Goal: Task Accomplishment & Management: Complete application form

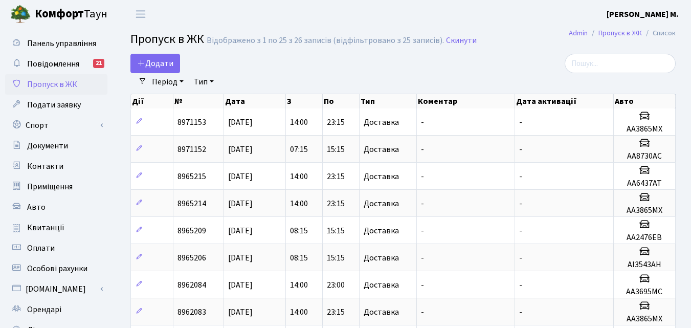
select select "25"
click at [164, 61] on span "Додати" at bounding box center [155, 63] width 36 height 11
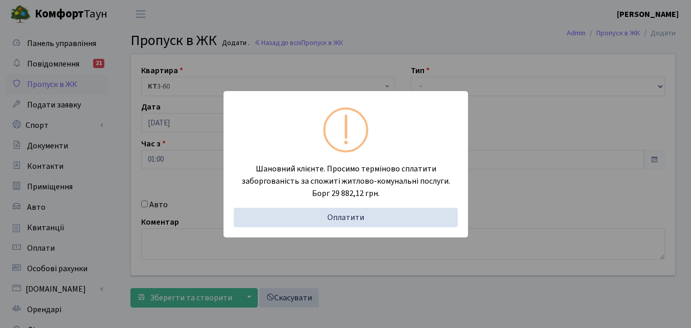
click at [108, 223] on div "Шановний клієнте. Просимо терміново сплатити заборгованість за спожиті житлово-…" at bounding box center [345, 164] width 691 height 328
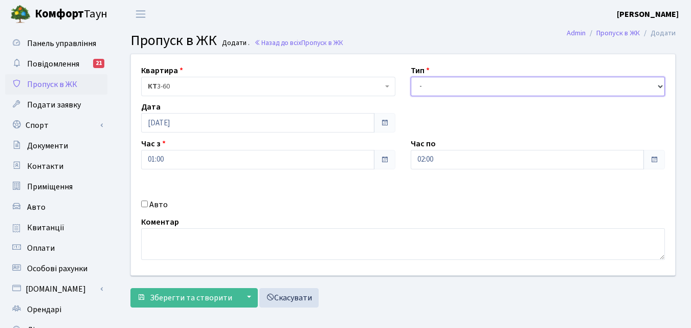
click at [452, 87] on select "- Доставка Таксі Гості Сервіс" at bounding box center [538, 86] width 254 height 19
select select "1"
click at [411, 77] on select "- Доставка Таксі Гості Сервіс" at bounding box center [538, 86] width 254 height 19
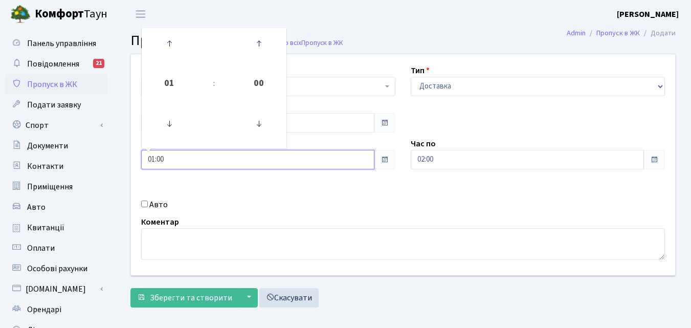
click at [169, 161] on input "01:00" at bounding box center [257, 159] width 233 height 19
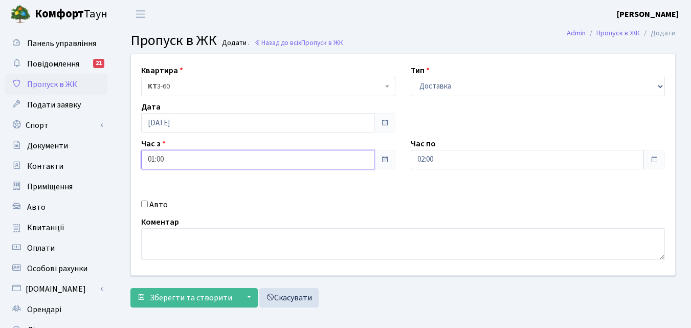
click at [302, 163] on input "01:00" at bounding box center [257, 159] width 233 height 19
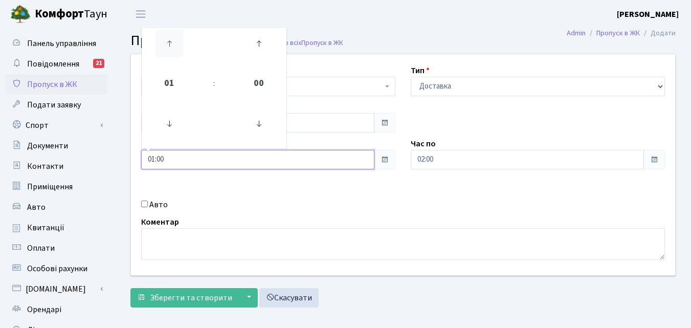
click at [161, 54] on icon at bounding box center [169, 44] width 28 height 28
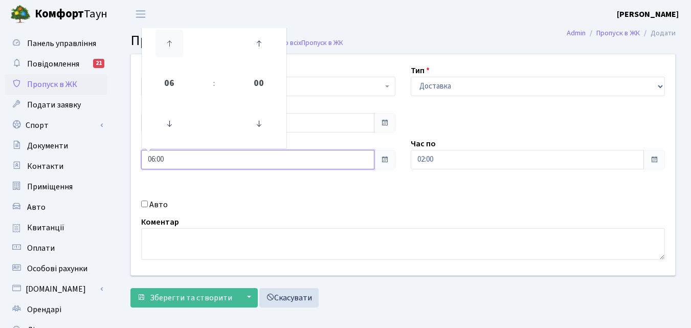
click at [161, 54] on icon at bounding box center [169, 44] width 28 height 28
type input "07:00"
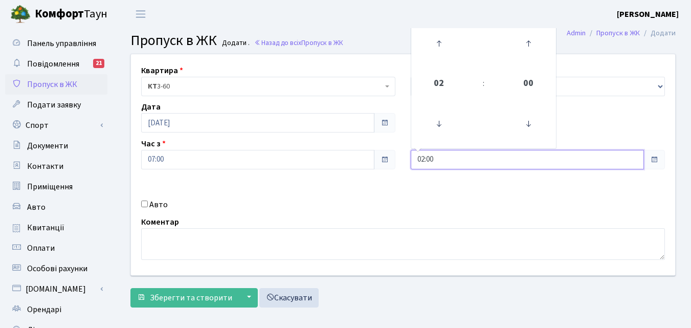
click at [519, 160] on input "02:00" at bounding box center [527, 159] width 233 height 19
click at [439, 43] on icon at bounding box center [439, 44] width 28 height 28
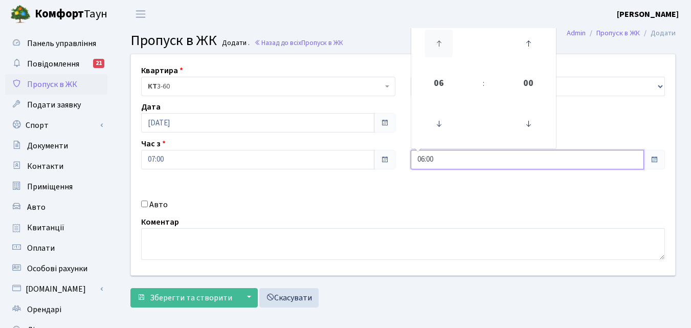
click at [439, 43] on icon at bounding box center [439, 44] width 28 height 28
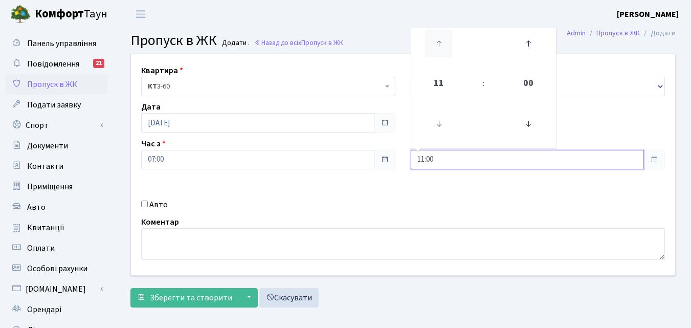
click at [439, 43] on icon at bounding box center [439, 44] width 28 height 28
type input "15:00"
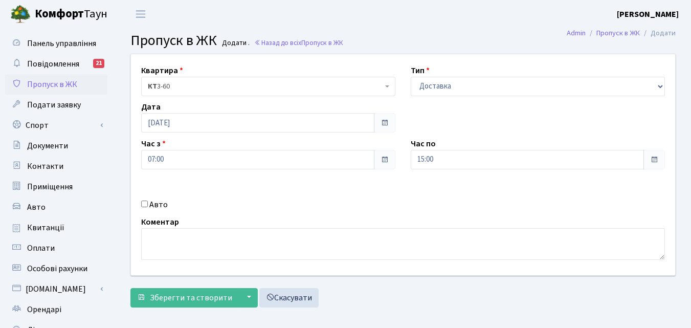
click at [148, 205] on div "Авто" at bounding box center [267, 204] width 269 height 12
click at [146, 205] on input "Авто" at bounding box center [144, 203] width 7 height 7
checkbox input "true"
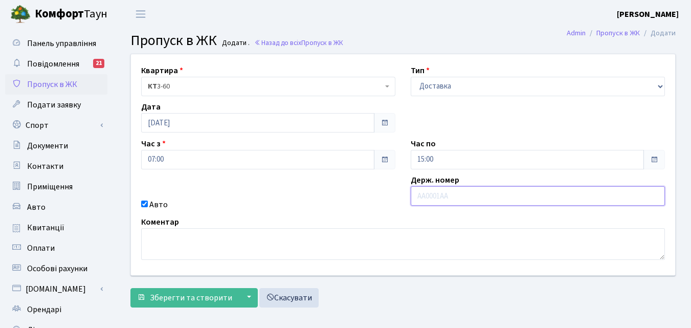
paste input "АА3621КС"
type input "АА3621КС"
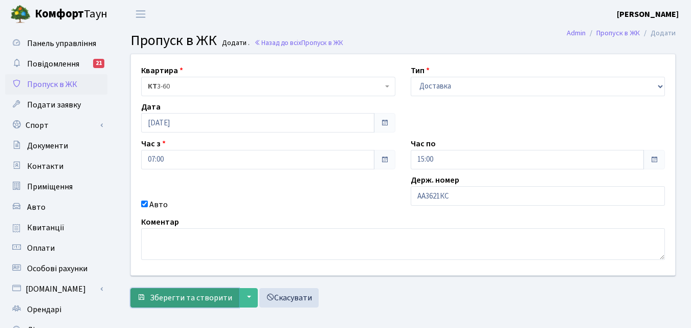
click at [174, 298] on span "Зберегти та створити" at bounding box center [191, 297] width 82 height 11
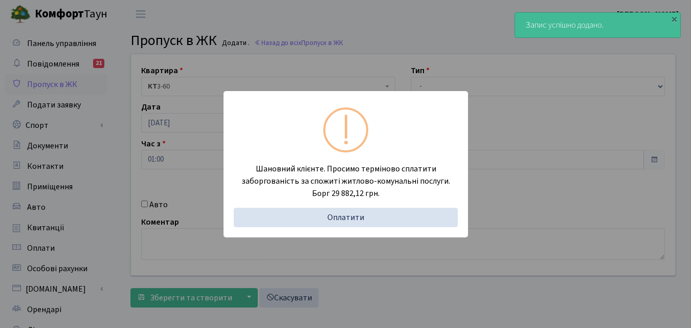
click at [114, 166] on div "Шановний клієнте. Просимо терміново сплатити заборгованість за спожиті житлово-…" at bounding box center [345, 164] width 691 height 328
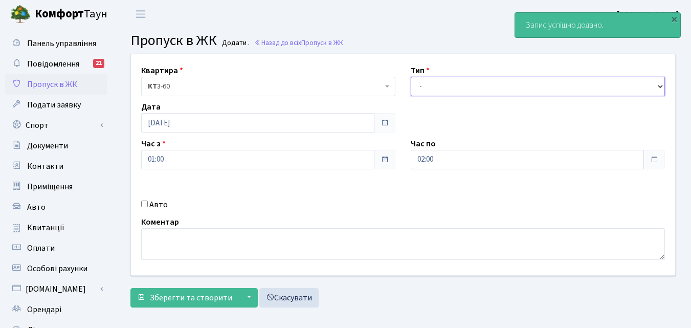
click at [439, 86] on select "- Доставка Таксі Гості Сервіс" at bounding box center [538, 86] width 254 height 19
select select "1"
click at [411, 77] on select "- Доставка Таксі Гості Сервіс" at bounding box center [538, 86] width 254 height 19
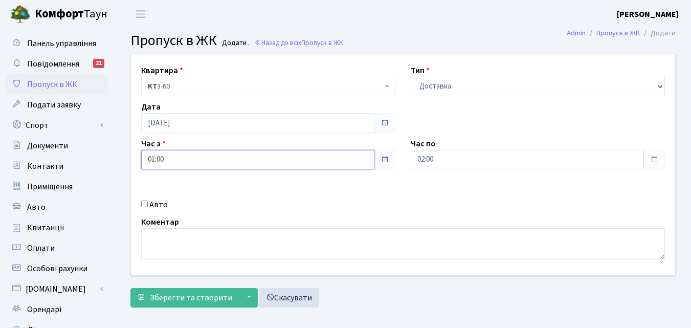
click at [174, 163] on input "01:00" at bounding box center [257, 159] width 233 height 19
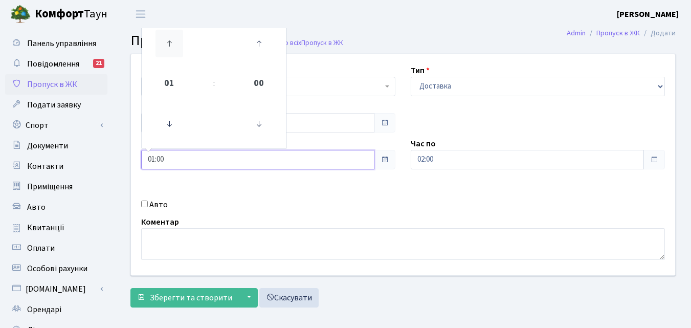
click at [175, 47] on icon at bounding box center [169, 44] width 28 height 28
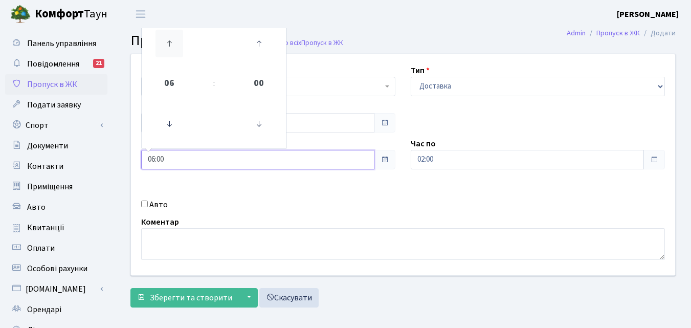
click at [175, 47] on icon at bounding box center [169, 44] width 28 height 28
click at [170, 126] on icon at bounding box center [169, 124] width 28 height 28
type input "07:00"
click at [531, 163] on input "02:00" at bounding box center [527, 159] width 233 height 19
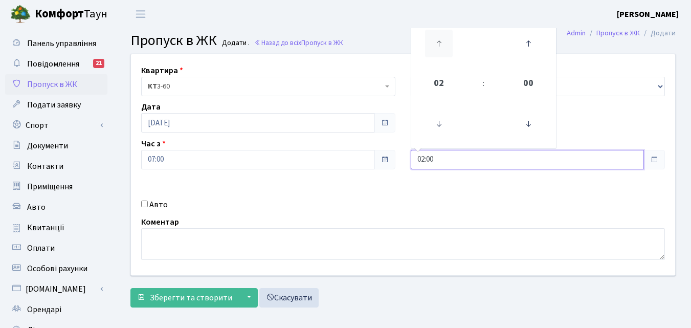
click at [438, 45] on icon at bounding box center [439, 44] width 28 height 28
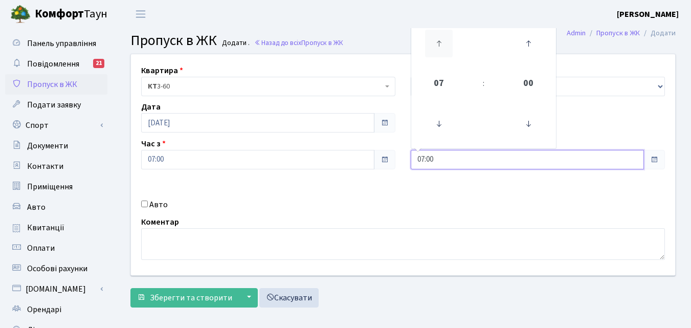
click at [438, 45] on icon at bounding box center [439, 44] width 28 height 28
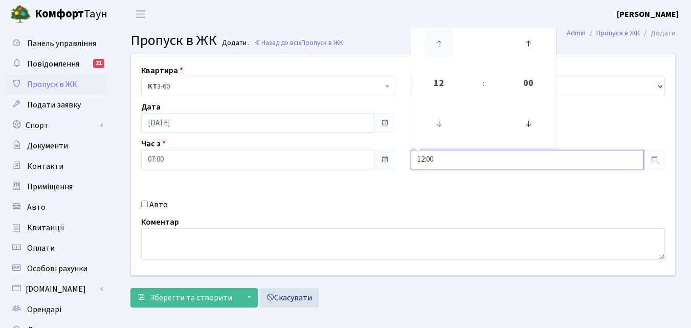
click at [438, 45] on icon at bounding box center [439, 44] width 28 height 28
click at [468, 152] on input "15:00" at bounding box center [527, 159] width 233 height 19
click at [441, 41] on icon at bounding box center [439, 44] width 28 height 28
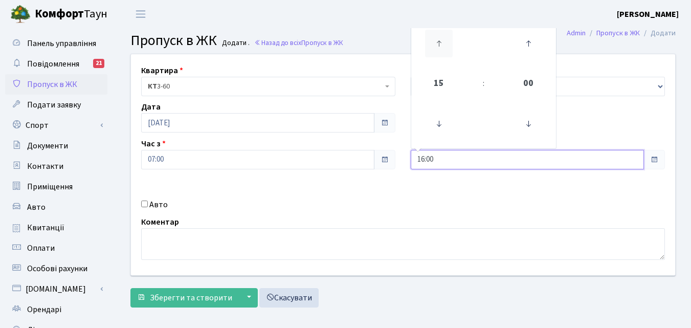
click at [441, 41] on icon at bounding box center [439, 44] width 28 height 28
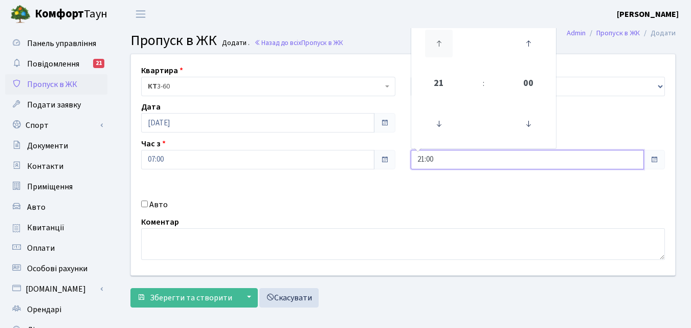
click at [441, 41] on icon at bounding box center [439, 44] width 28 height 28
type input "23:00"
click at [145, 202] on input "Авто" at bounding box center [144, 203] width 7 height 7
checkbox input "true"
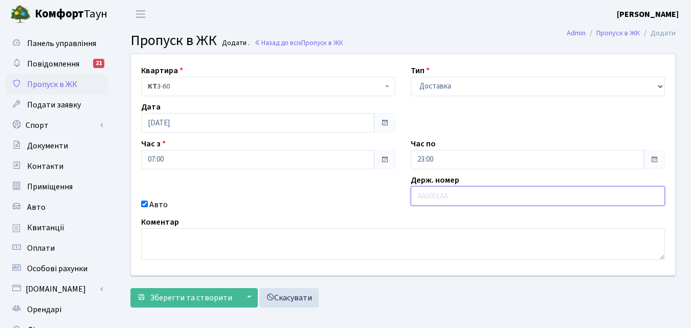
paste input "АА8730АС"
type input "АА8730АС"
drag, startPoint x: 485, startPoint y: 207, endPoint x: 501, endPoint y: 230, distance: 27.5
click at [501, 230] on div "Квартира <b>КТ</b>&nbsp;&nbsp;&nbsp;&nbsp;3-60 КТ 3-60 Тип - Доставка Таксі Гос…" at bounding box center [402, 164] width 559 height 221
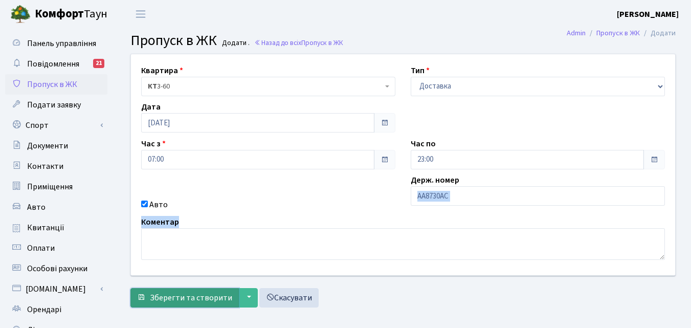
click at [185, 301] on span "Зберегти та створити" at bounding box center [191, 297] width 82 height 11
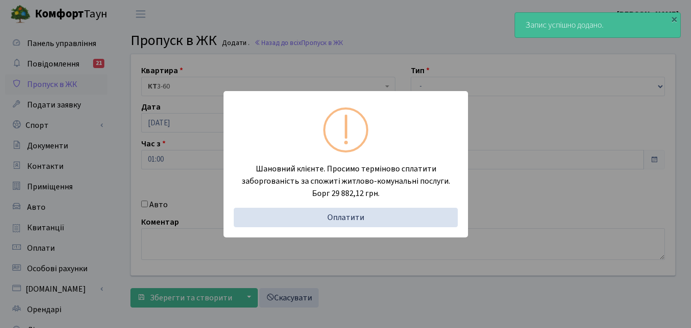
click at [125, 159] on div "Шановний клієнте. Просимо терміново сплатити заборгованість за спожиті житлово-…" at bounding box center [345, 164] width 691 height 328
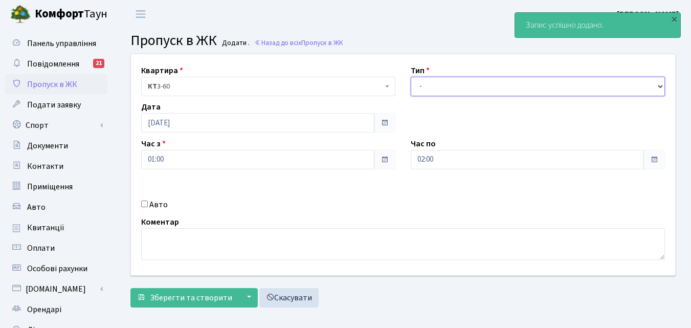
click at [462, 85] on select "- Доставка Таксі Гості Сервіс" at bounding box center [538, 86] width 254 height 19
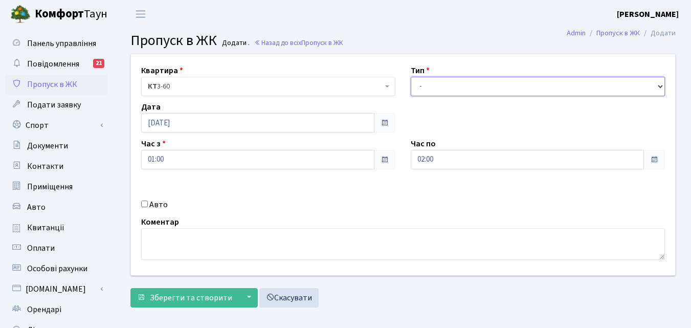
select select "1"
click at [411, 77] on select "- Доставка Таксі Гості Сервіс" at bounding box center [538, 86] width 254 height 19
click at [181, 159] on input "01:00" at bounding box center [257, 159] width 233 height 19
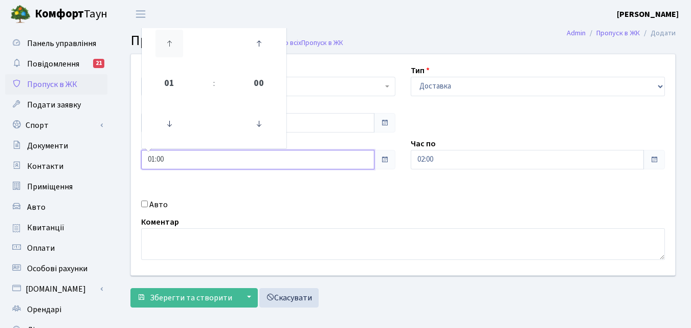
click at [171, 46] on icon at bounding box center [169, 44] width 28 height 28
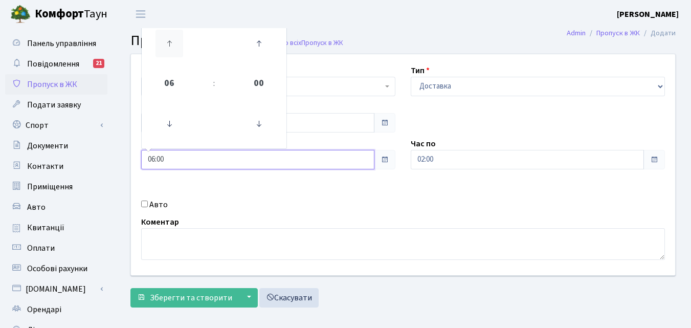
click at [171, 46] on icon at bounding box center [169, 44] width 28 height 28
type input "07:00"
click at [115, 189] on div "Квартира <b>КТ</b>&nbsp;&nbsp;&nbsp;&nbsp;3-60 КТ 3-60 Тип - Доставка Таксі Гос…" at bounding box center [403, 183] width 576 height 259
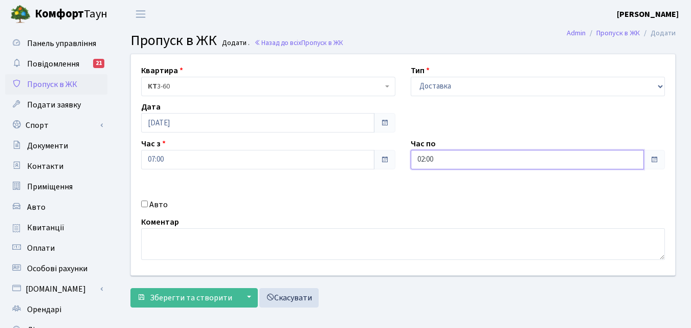
click at [479, 162] on input "02:00" at bounding box center [527, 159] width 233 height 19
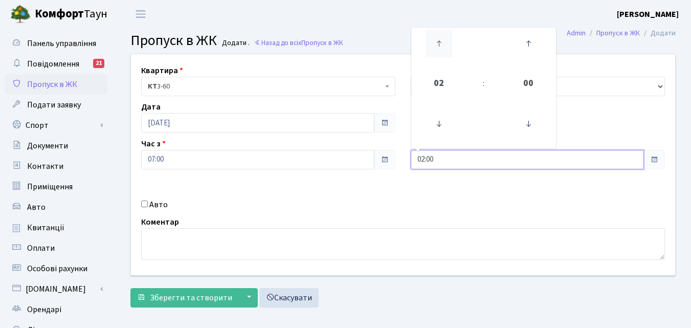
click at [446, 38] on icon at bounding box center [439, 44] width 28 height 28
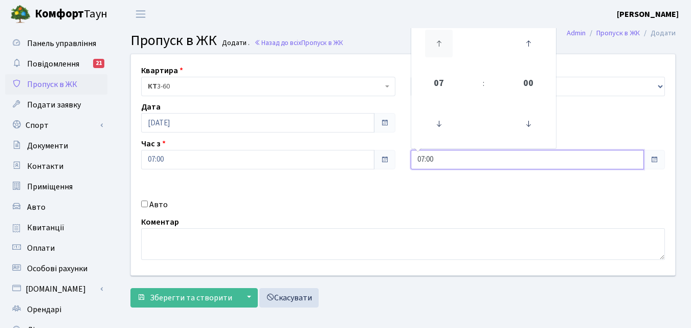
click at [446, 38] on icon at bounding box center [439, 44] width 28 height 28
type input "10:00"
drag, startPoint x: 146, startPoint y: 201, endPoint x: 155, endPoint y: 199, distance: 9.3
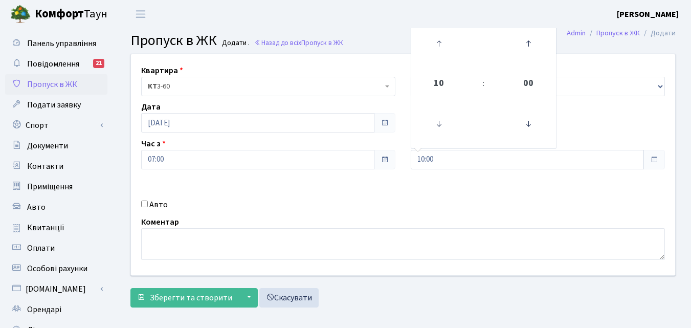
click at [146, 201] on input "Авто" at bounding box center [144, 203] width 7 height 7
checkbox input "true"
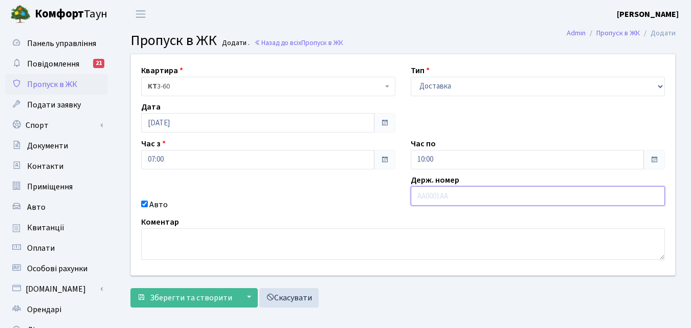
paste input "КА1008АС"
type input "КА1008АС"
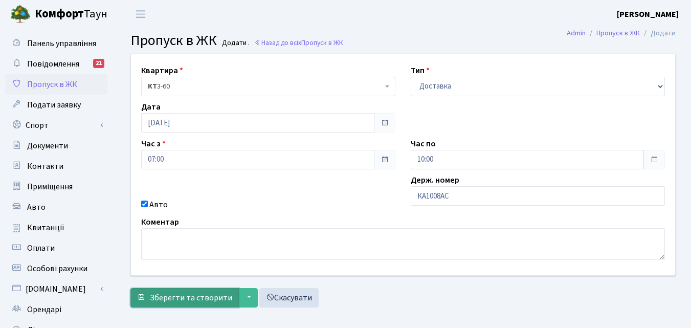
click at [205, 301] on span "Зберегти та створити" at bounding box center [191, 297] width 82 height 11
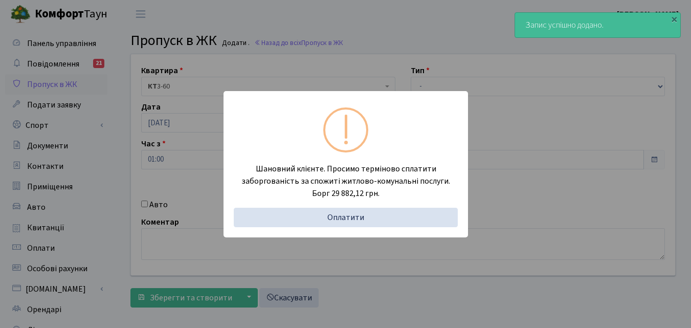
click at [108, 145] on div "Шановний клієнте. Просимо терміново сплатити заборгованість за спожиті житлово-…" at bounding box center [345, 164] width 691 height 328
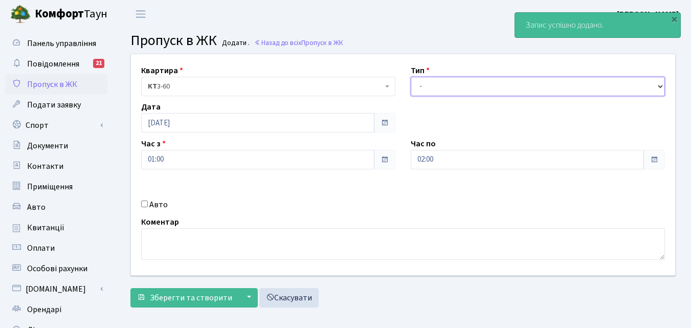
click at [445, 89] on select "- Доставка Таксі Гості Сервіс" at bounding box center [538, 86] width 254 height 19
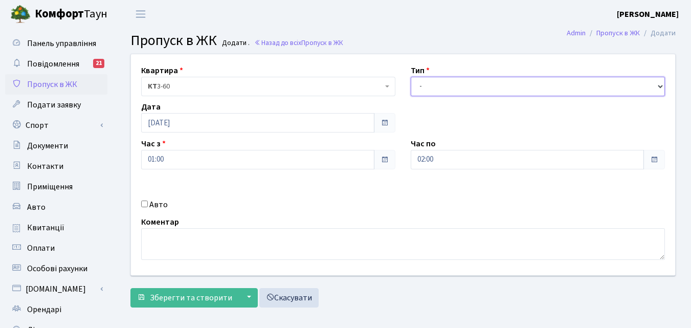
select select "1"
click at [411, 77] on select "- Доставка Таксі Гості Сервіс" at bounding box center [538, 86] width 254 height 19
click at [56, 84] on span "Пропуск в ЖК" at bounding box center [52, 84] width 50 height 11
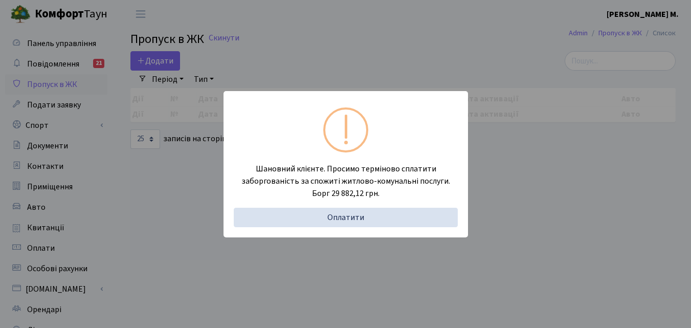
select select "25"
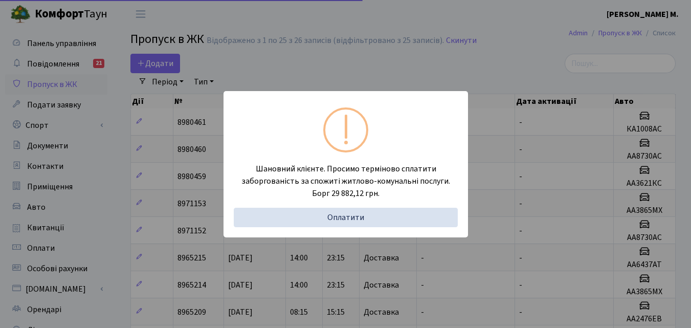
click at [105, 161] on div "Шановний клієнте. Просимо терміново сплатити заборгованість за спожиті житлово-…" at bounding box center [345, 164] width 691 height 328
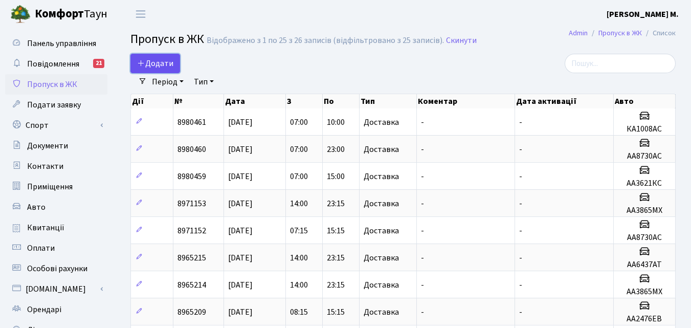
click at [153, 58] on span "Додати" at bounding box center [155, 63] width 36 height 11
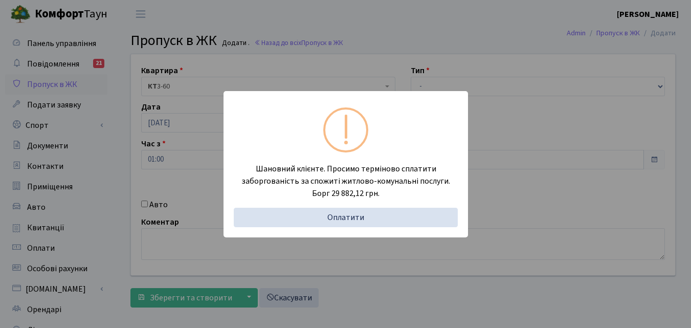
click at [82, 186] on div "Шановний клієнте. Просимо терміново сплатити заборгованість за спожиті житлово-…" at bounding box center [345, 164] width 691 height 328
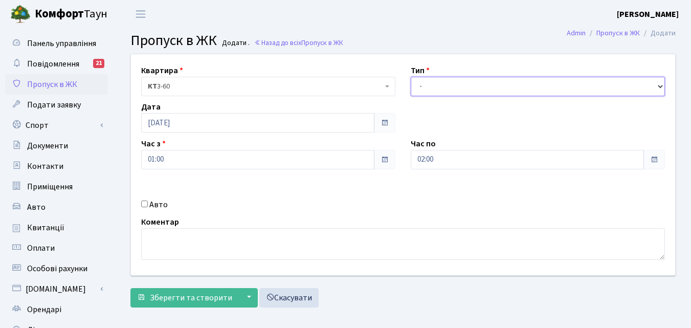
click at [436, 78] on select "- Доставка Таксі Гості Сервіс" at bounding box center [538, 86] width 254 height 19
select select "1"
click at [411, 77] on select "- Доставка Таксі Гості Сервіс" at bounding box center [538, 86] width 254 height 19
click at [140, 204] on div "Авто" at bounding box center [267, 204] width 269 height 12
click at [143, 204] on input "Авто" at bounding box center [144, 203] width 7 height 7
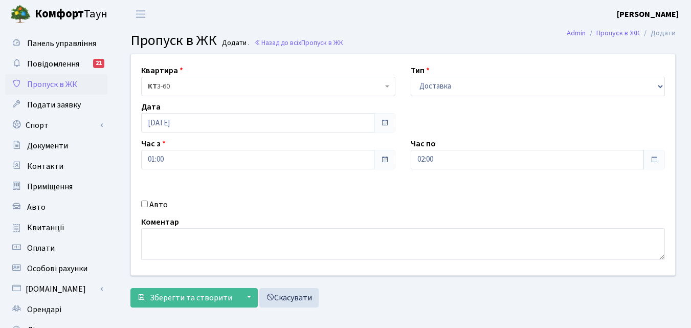
checkbox input "true"
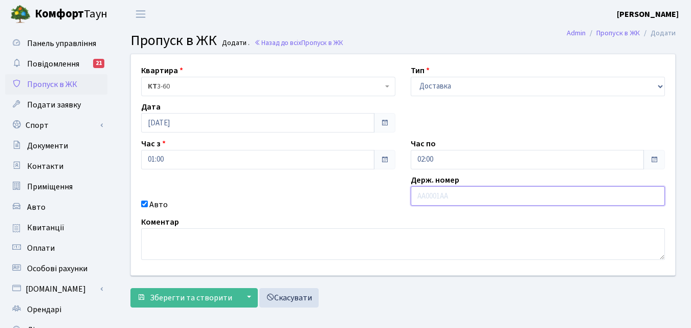
paste input "АА3865М"
type input "АА3865М"
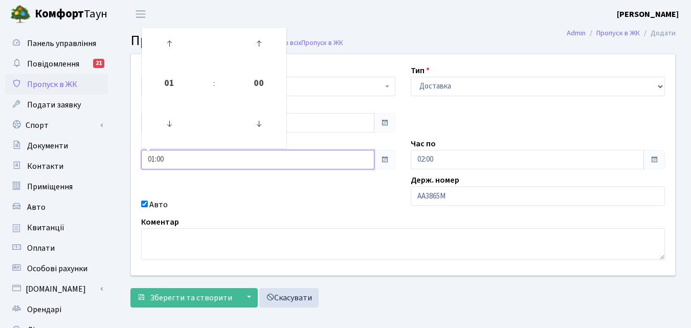
click at [280, 161] on input "01:00" at bounding box center [257, 159] width 233 height 19
click at [172, 42] on icon at bounding box center [169, 44] width 28 height 28
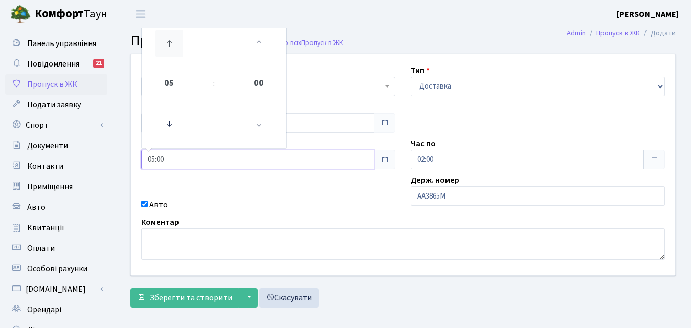
click at [172, 42] on icon at bounding box center [169, 44] width 28 height 28
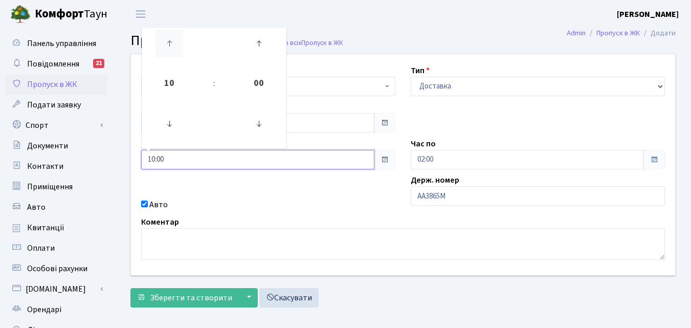
click at [172, 42] on icon at bounding box center [169, 44] width 28 height 28
type input "14:00"
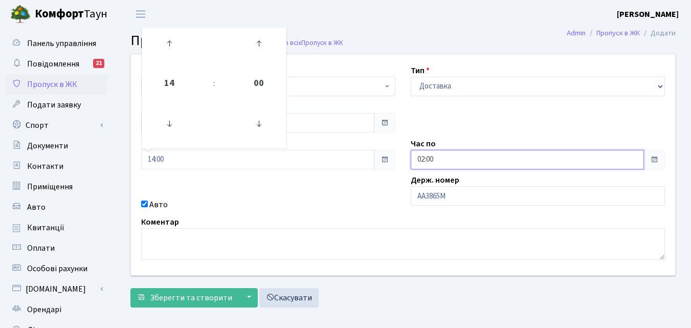
click at [456, 155] on input "02:00" at bounding box center [527, 159] width 233 height 19
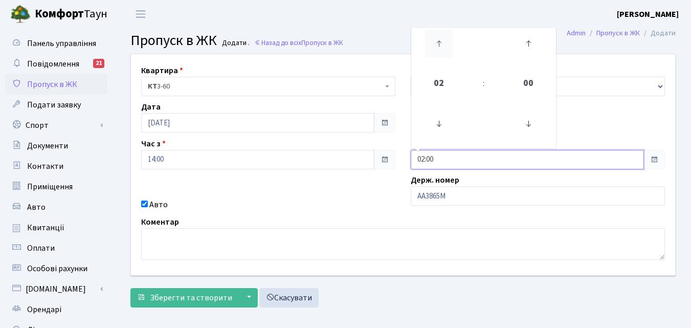
click at [440, 34] on icon at bounding box center [439, 44] width 28 height 28
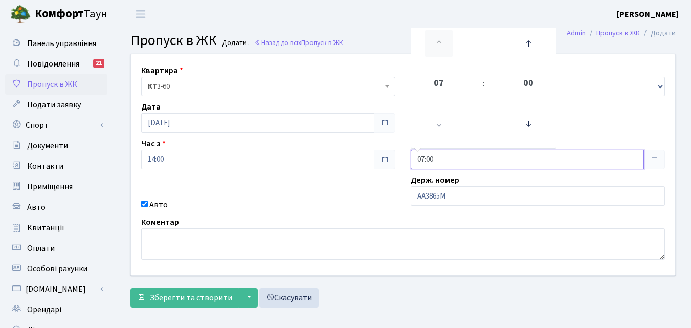
click at [440, 34] on icon at bounding box center [439, 44] width 28 height 28
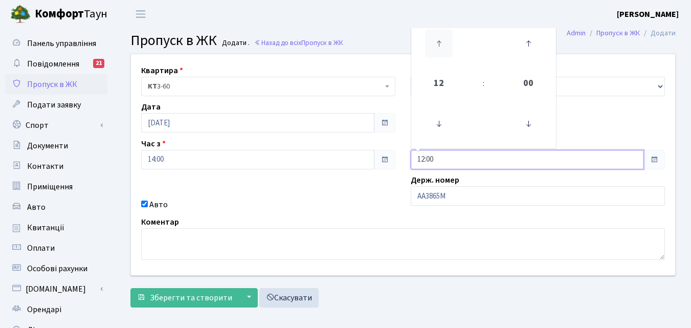
click at [440, 34] on icon at bounding box center [439, 44] width 28 height 28
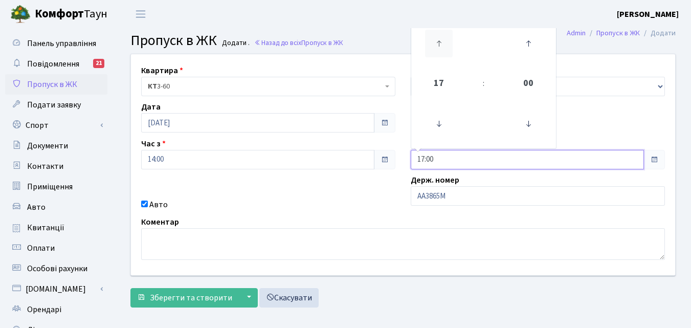
click at [440, 34] on icon at bounding box center [439, 44] width 28 height 28
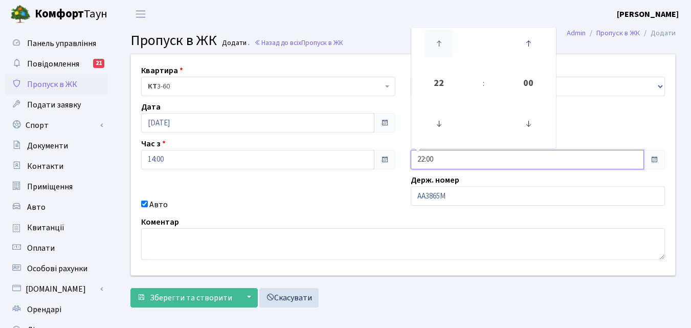
click at [440, 34] on icon at bounding box center [439, 44] width 28 height 28
click at [435, 121] on icon at bounding box center [439, 124] width 28 height 28
type input "23:00"
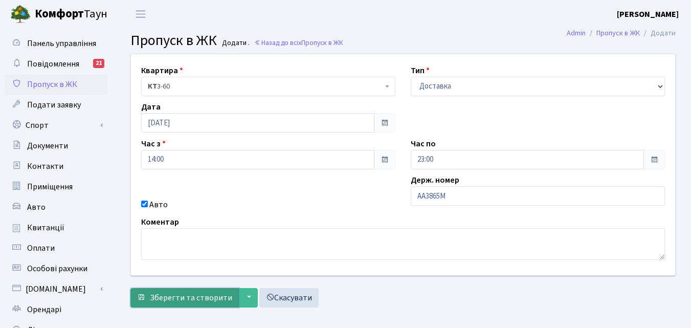
click at [213, 297] on span "Зберегти та створити" at bounding box center [191, 297] width 82 height 11
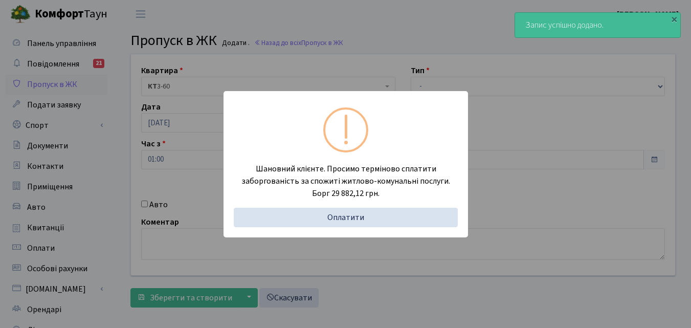
click at [123, 171] on div "Шановний клієнте. Просимо терміново сплатити заборгованість за спожиті житлово-…" at bounding box center [345, 164] width 691 height 328
